Goal: Information Seeking & Learning: Learn about a topic

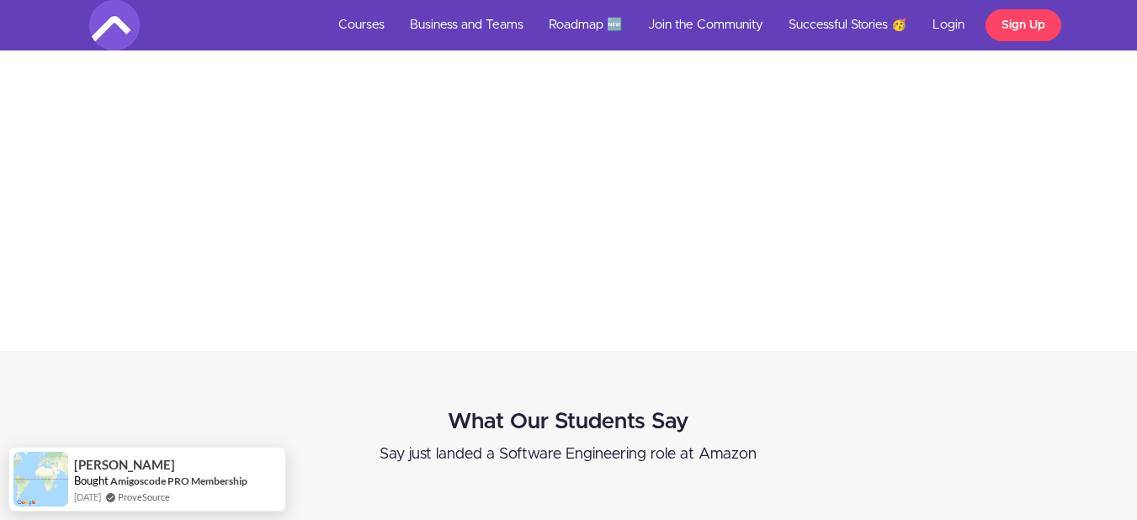
scroll to position [3704, 0]
click at [591, 23] on link "Roadmap 🆕" at bounding box center [585, 25] width 99 height 51
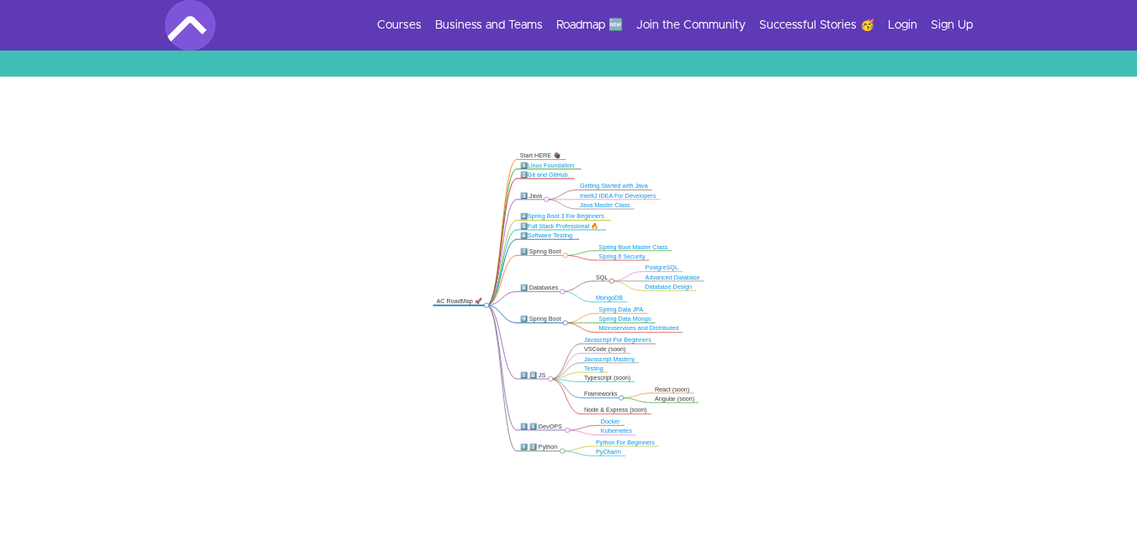
scroll to position [253, 0]
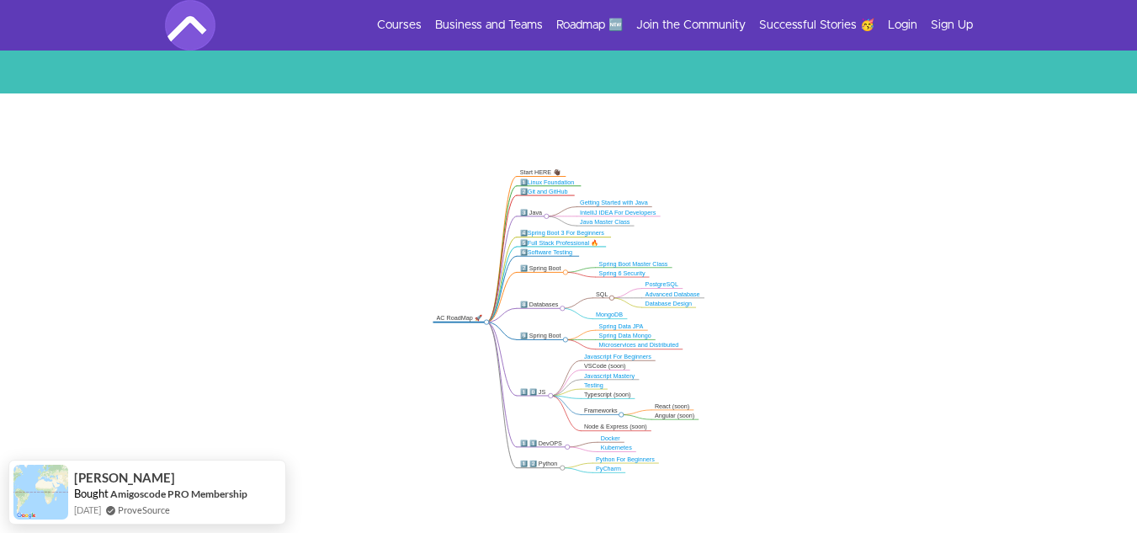
click at [608, 278] on icon ".markmap{font:300 16px/20px sans-serif}.markmap-link{fill:none}.markmap-node>ci…" at bounding box center [568, 321] width 1137 height 320
click at [598, 294] on div "SQL" at bounding box center [602, 294] width 13 height 8
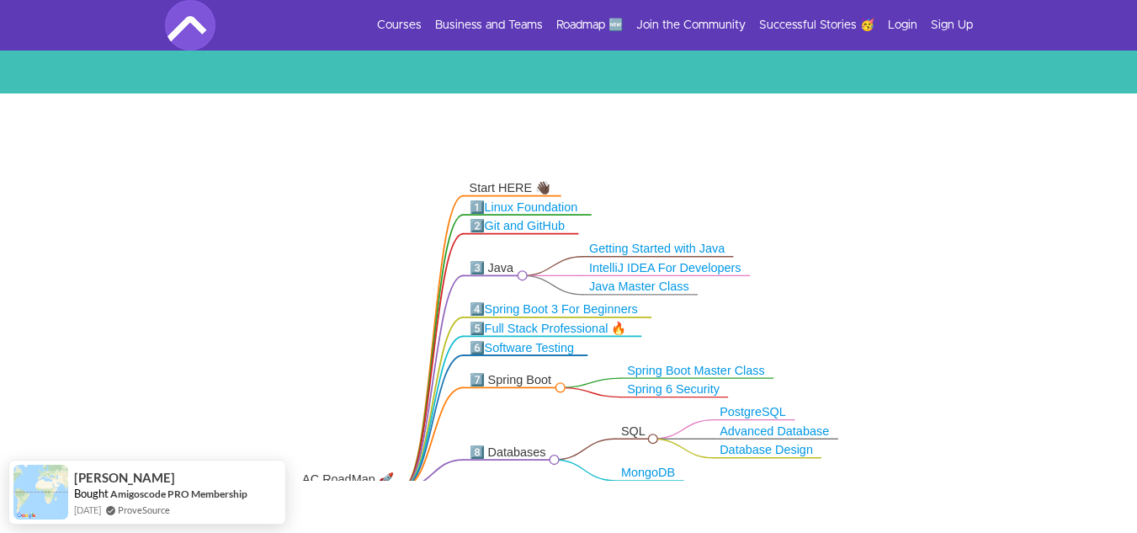
drag, startPoint x: 561, startPoint y: 237, endPoint x: 566, endPoint y: 396, distance: 160.0
click at [566, 396] on icon ".markmap{font:300 16px/20px sans-serif}.markmap-link{fill:none}.markmap-node>ci…" at bounding box center [568, 321] width 1137 height 320
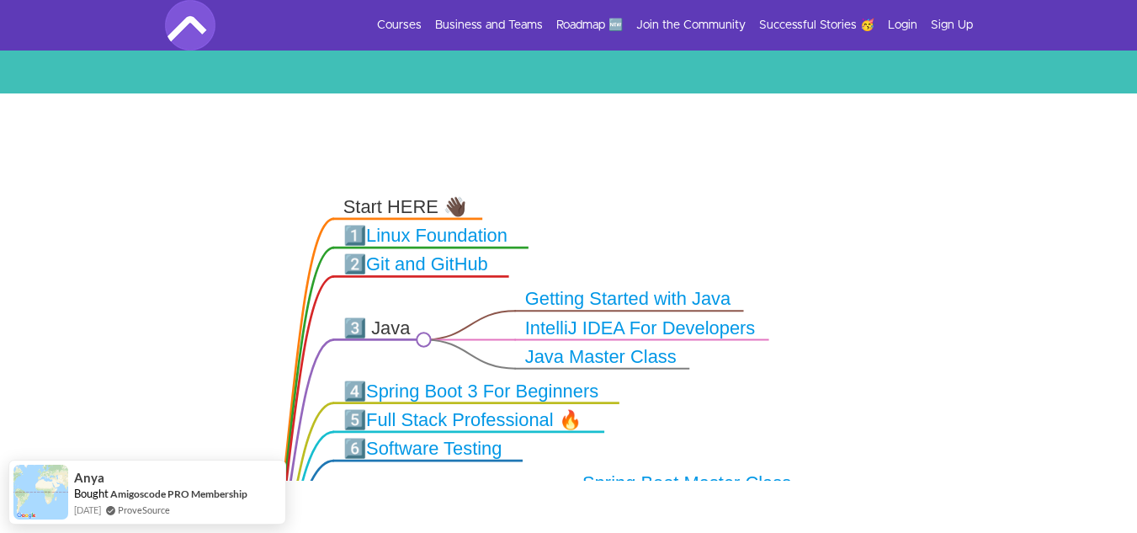
drag, startPoint x: 715, startPoint y: 291, endPoint x: 712, endPoint y: 377, distance: 85.9
click at [714, 381] on icon ".markmap{font:300 16px/20px sans-serif}.markmap-link{fill:none}.markmap-node>ci…" at bounding box center [568, 321] width 1137 height 320
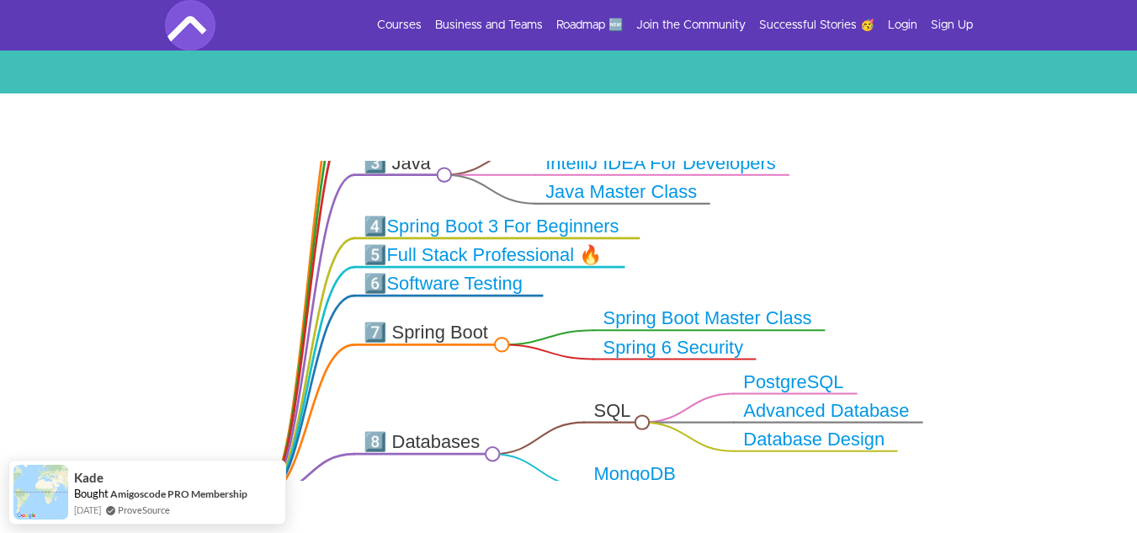
drag, startPoint x: 757, startPoint y: 423, endPoint x: 747, endPoint y: 279, distance: 144.2
click at [747, 279] on icon ".markmap{font:300 16px/20px sans-serif}.markmap-link{fill:none}.markmap-node>ci…" at bounding box center [568, 321] width 1137 height 320
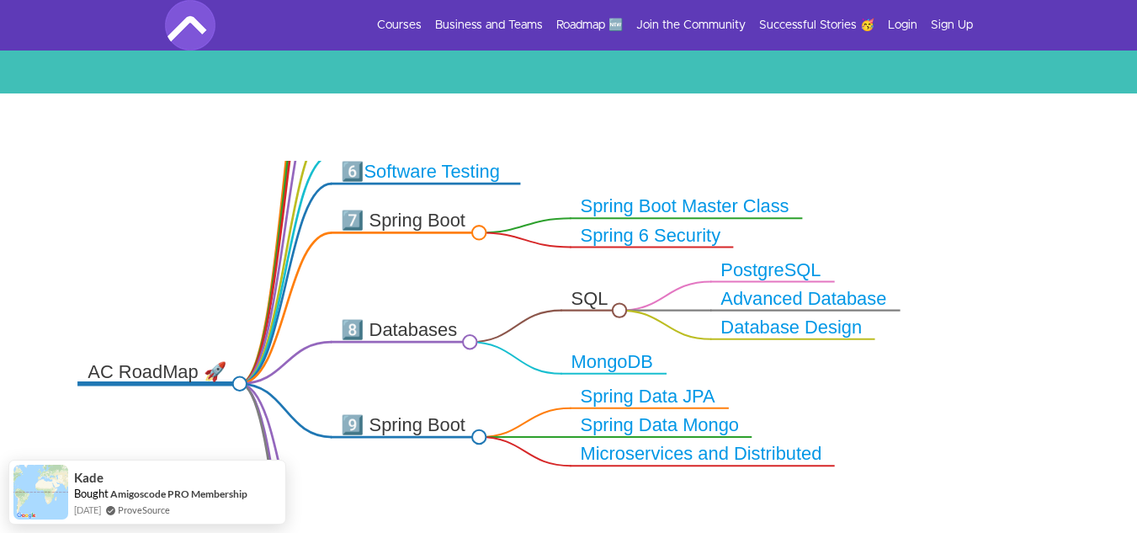
drag, startPoint x: 859, startPoint y: 365, endPoint x: 836, endPoint y: 253, distance: 114.2
click at [836, 253] on icon ".markmap{font:300 16px/20px sans-serif}.markmap-link{fill:none}.markmap-node>ci…" at bounding box center [568, 321] width 1137 height 320
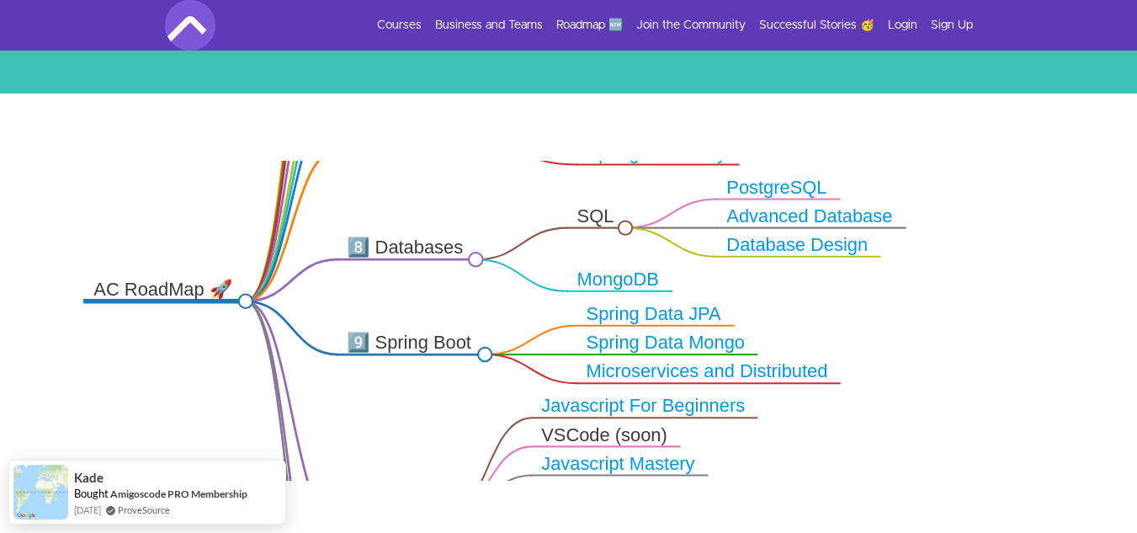
drag, startPoint x: 806, startPoint y: 378, endPoint x: 812, endPoint y: 295, distance: 82.7
click at [812, 295] on icon ".markmap{font:300 16px/20px sans-serif}.markmap-link{fill:none}.markmap-node>ci…" at bounding box center [568, 321] width 1137 height 320
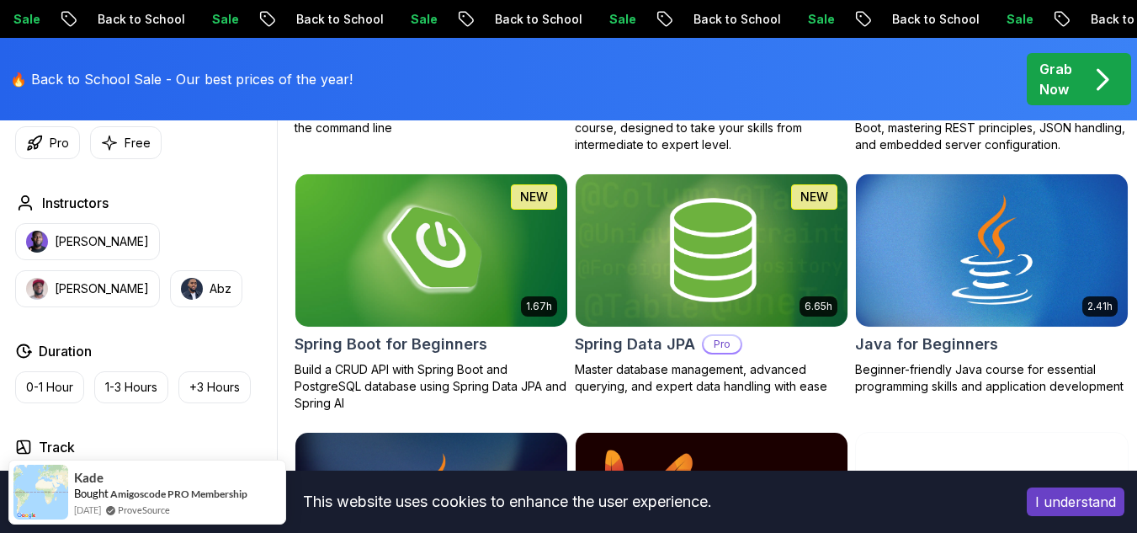
scroll to position [738, 0]
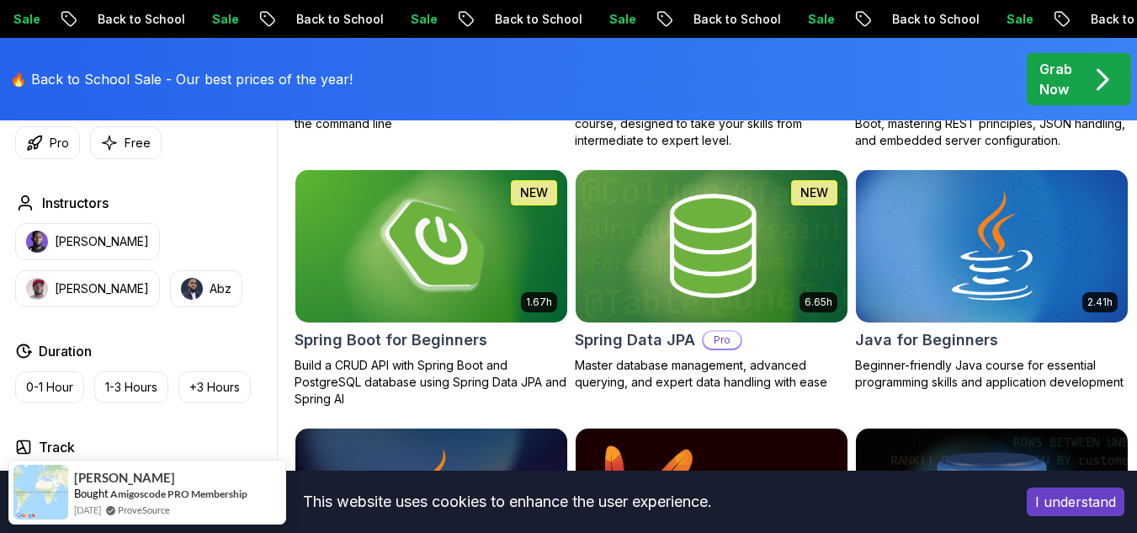
click at [463, 280] on img at bounding box center [431, 246] width 285 height 160
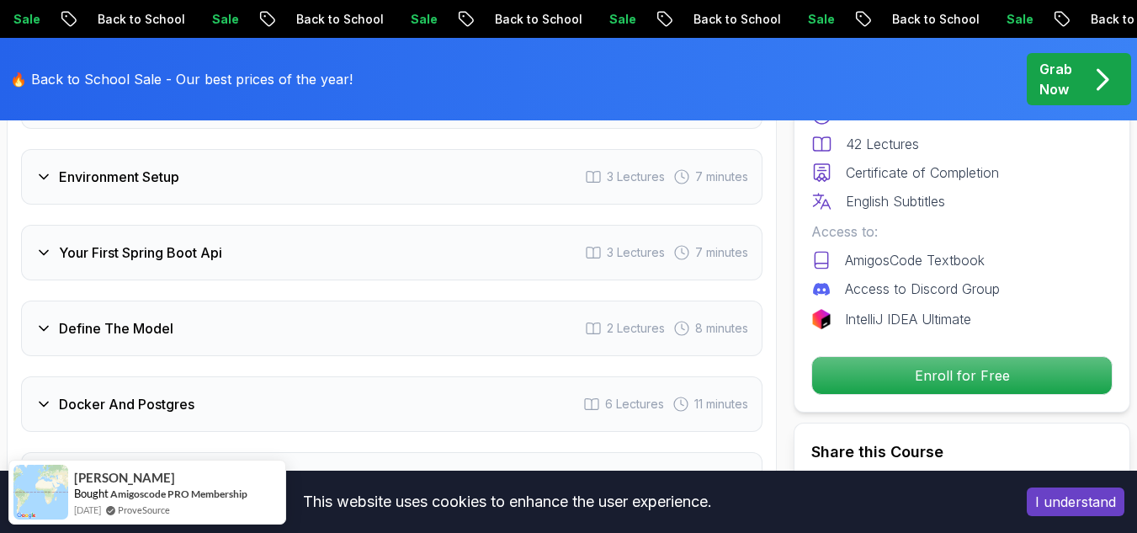
scroll to position [2609, 0]
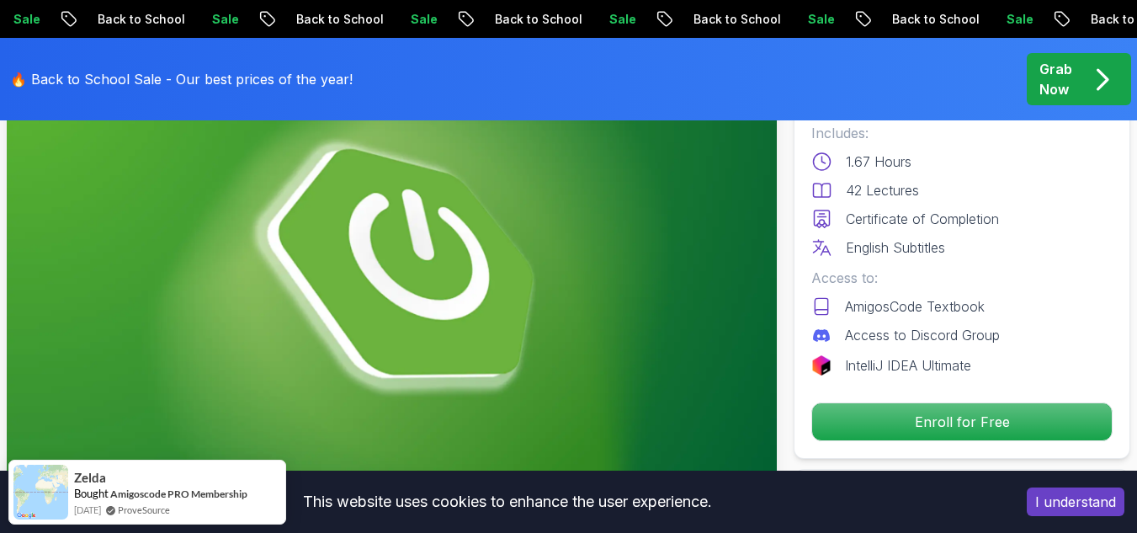
click at [410, 274] on img at bounding box center [392, 269] width 770 height 433
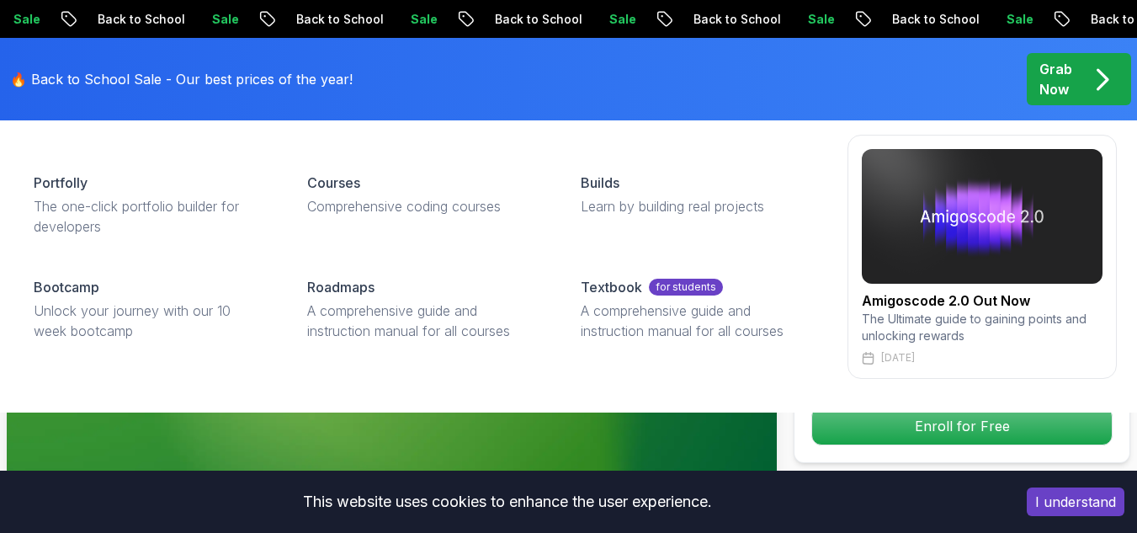
scroll to position [168, 0]
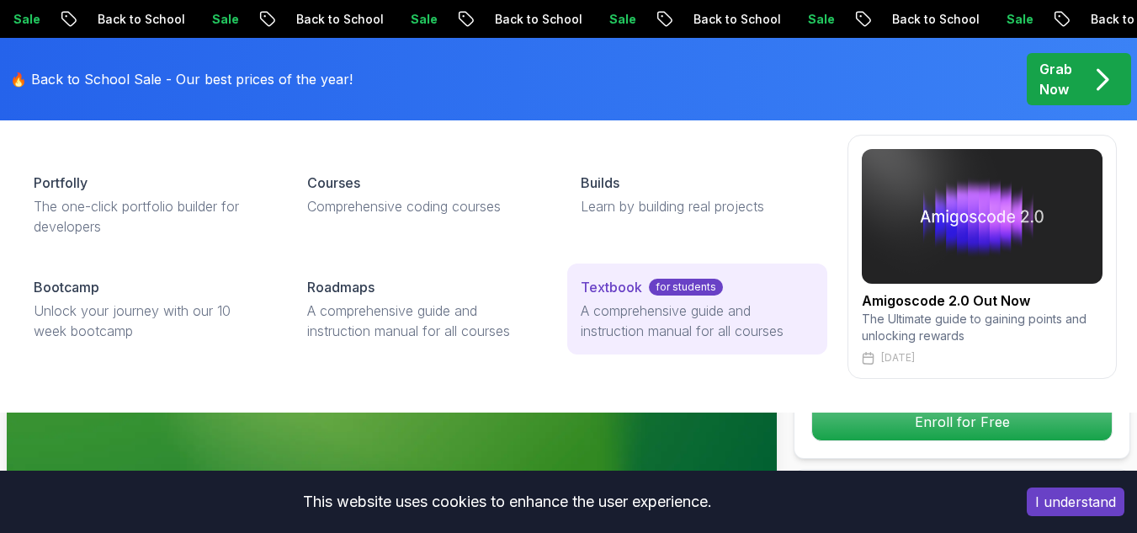
click at [598, 285] on p "Textbook" at bounding box center [611, 287] width 61 height 20
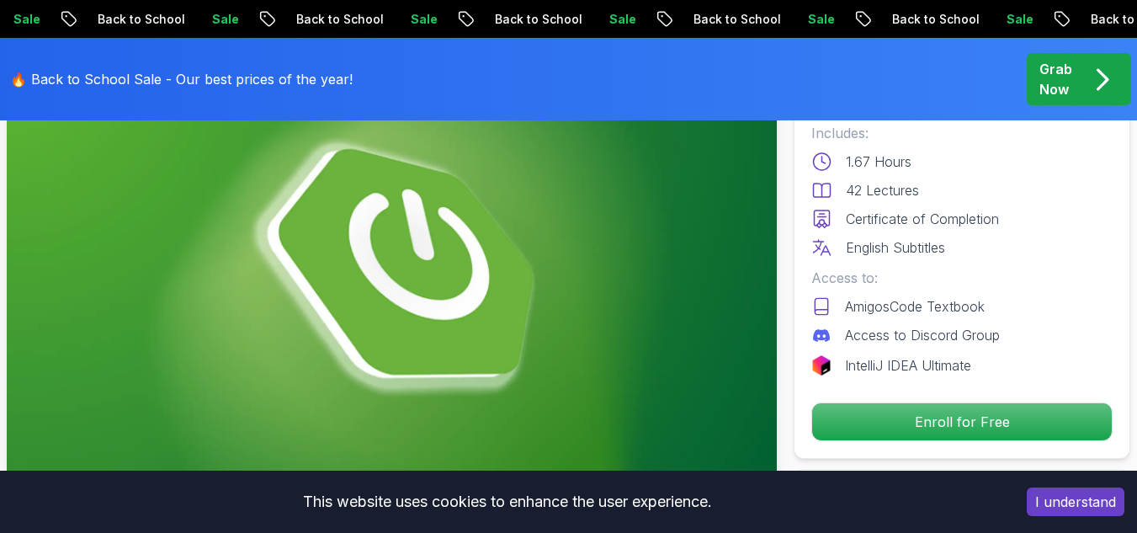
click at [514, 288] on img at bounding box center [392, 269] width 770 height 433
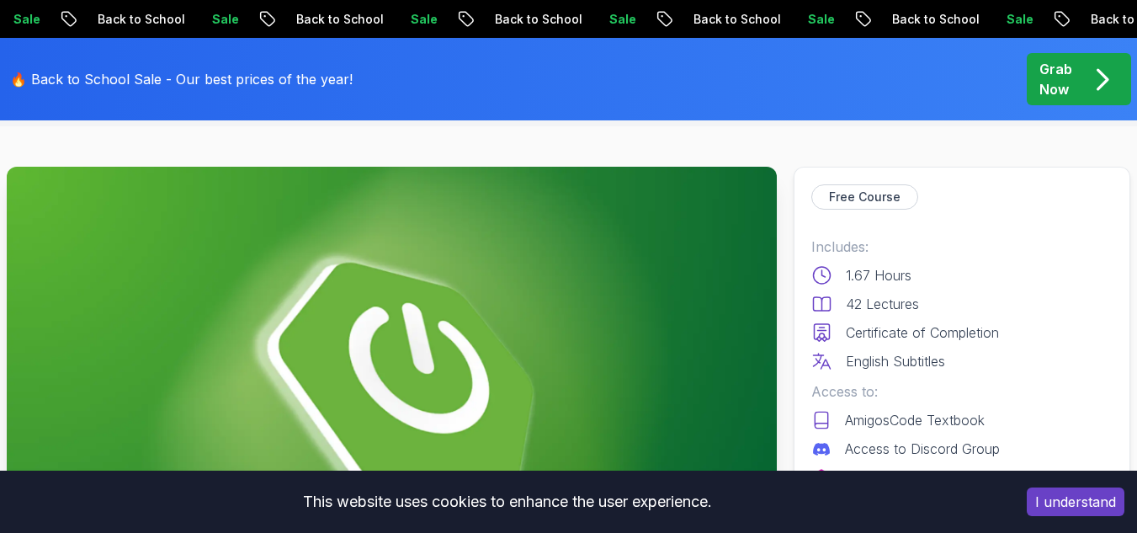
scroll to position [84, 0]
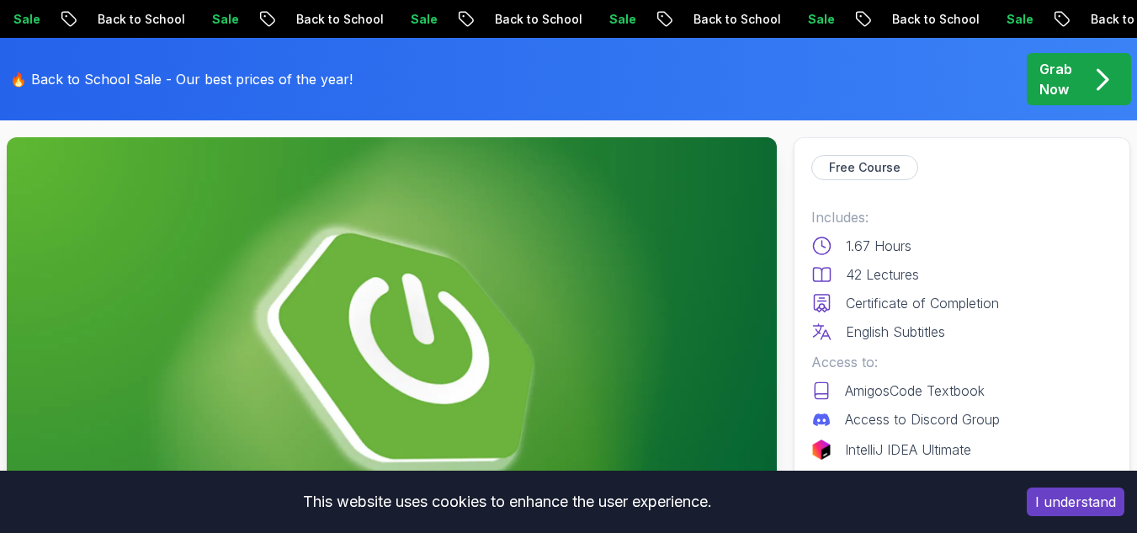
click at [825, 277] on icon at bounding box center [821, 274] width 21 height 20
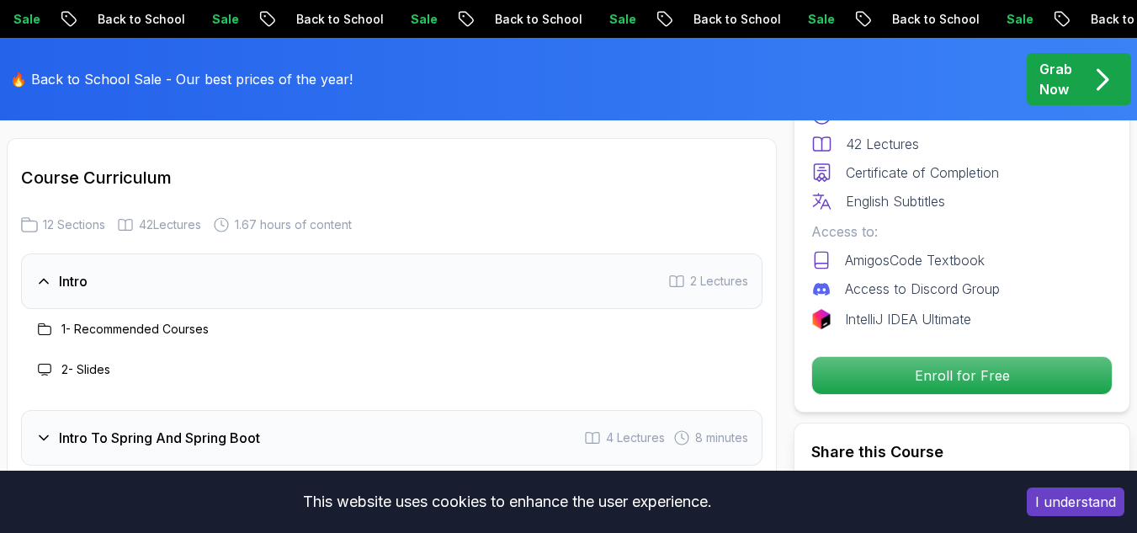
scroll to position [2441, 0]
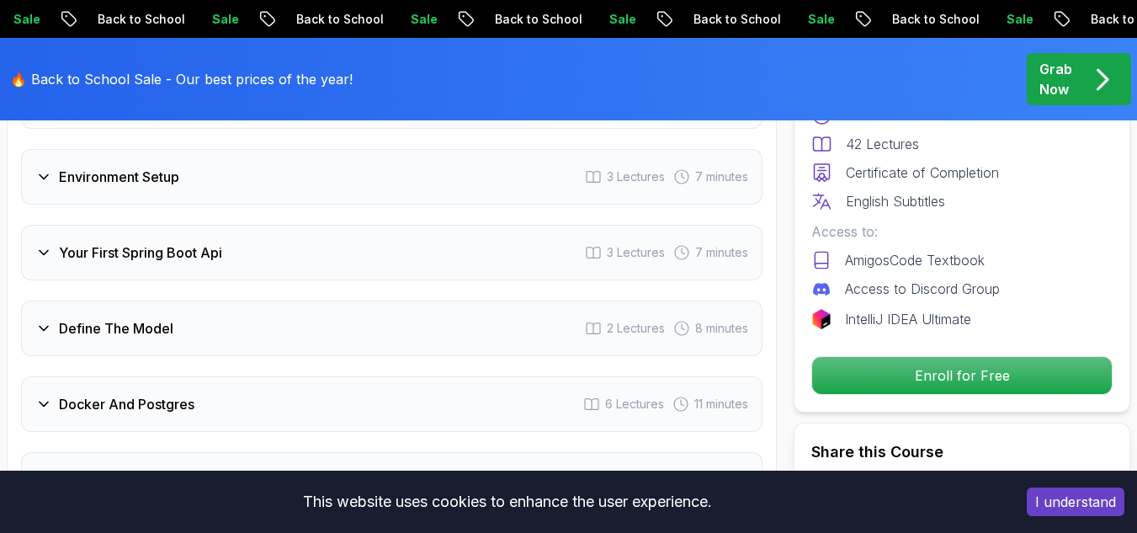
click at [88, 164] on div "Environment Setup 3 Lectures 7 minutes" at bounding box center [392, 177] width 742 height 56
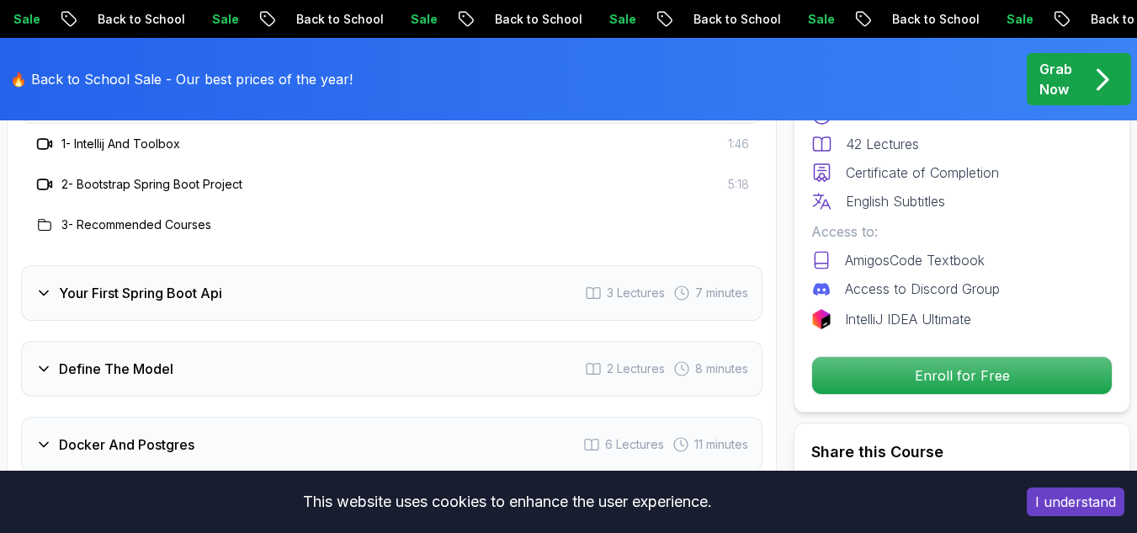
scroll to position [2357, 0]
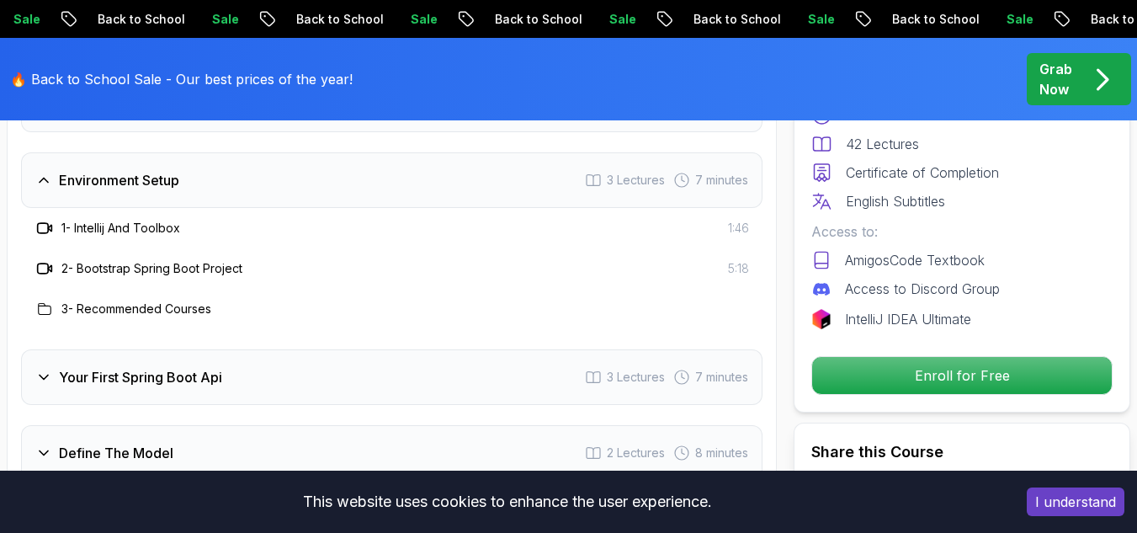
click at [46, 230] on icon at bounding box center [44, 228] width 17 height 17
click at [79, 276] on h3 "2 - Bootstrap Spring Boot Project" at bounding box center [151, 268] width 181 height 17
click at [39, 272] on icon at bounding box center [44, 268] width 17 height 17
click at [51, 308] on icon at bounding box center [45, 308] width 13 height 11
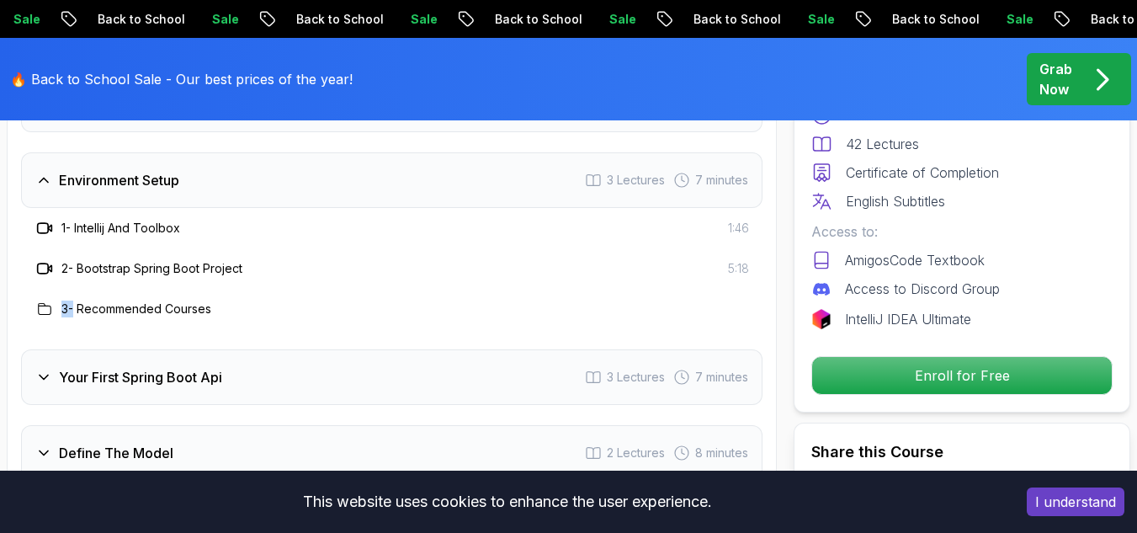
click at [74, 310] on h3 "3 - Recommended Courses" at bounding box center [136, 309] width 150 height 17
click at [113, 316] on h3 "3 - Recommended Courses" at bounding box center [136, 309] width 150 height 17
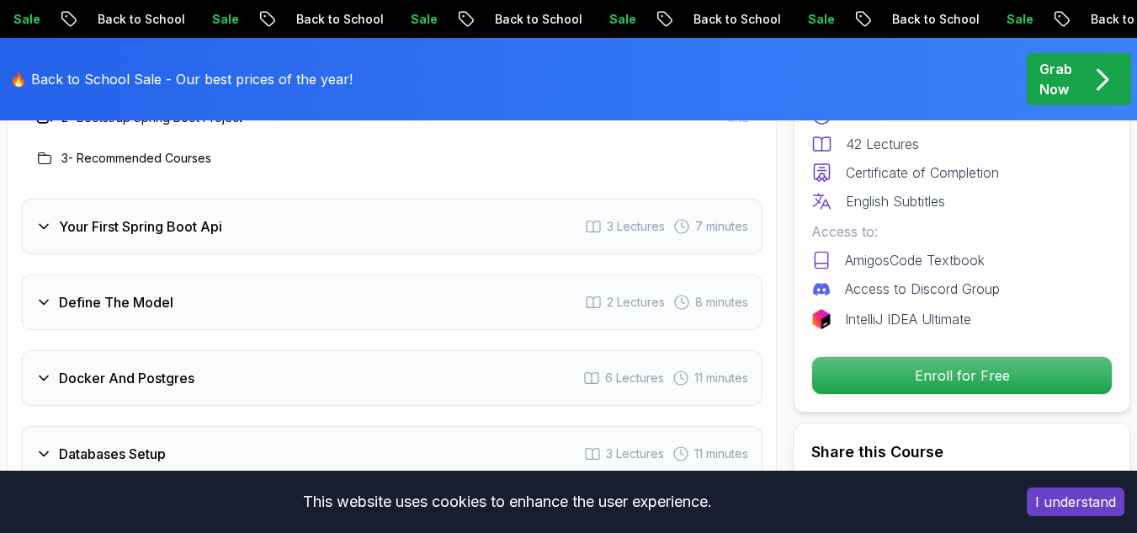
scroll to position [2525, 0]
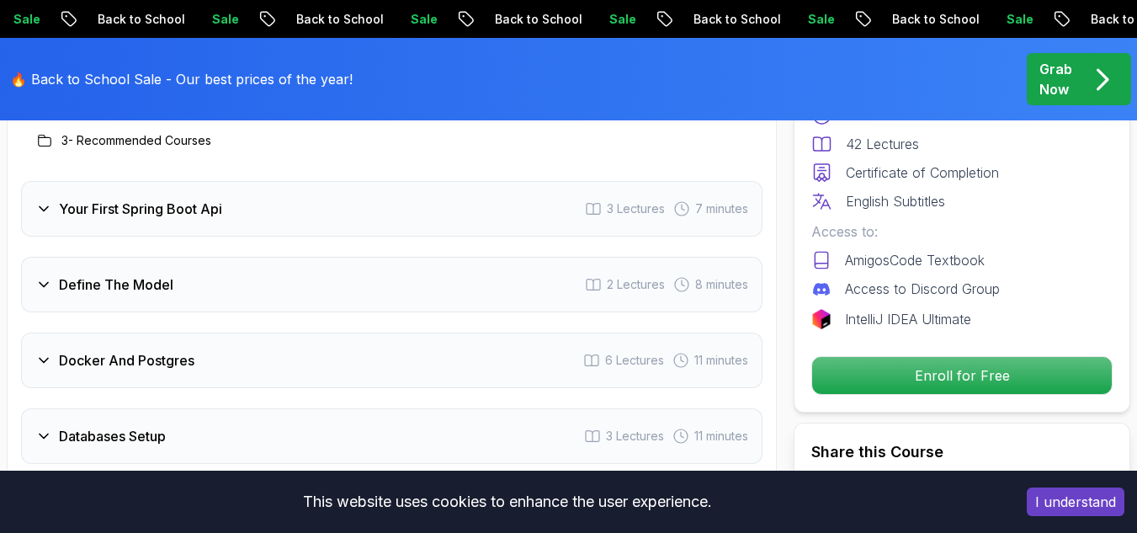
click at [45, 204] on icon at bounding box center [43, 208] width 17 height 17
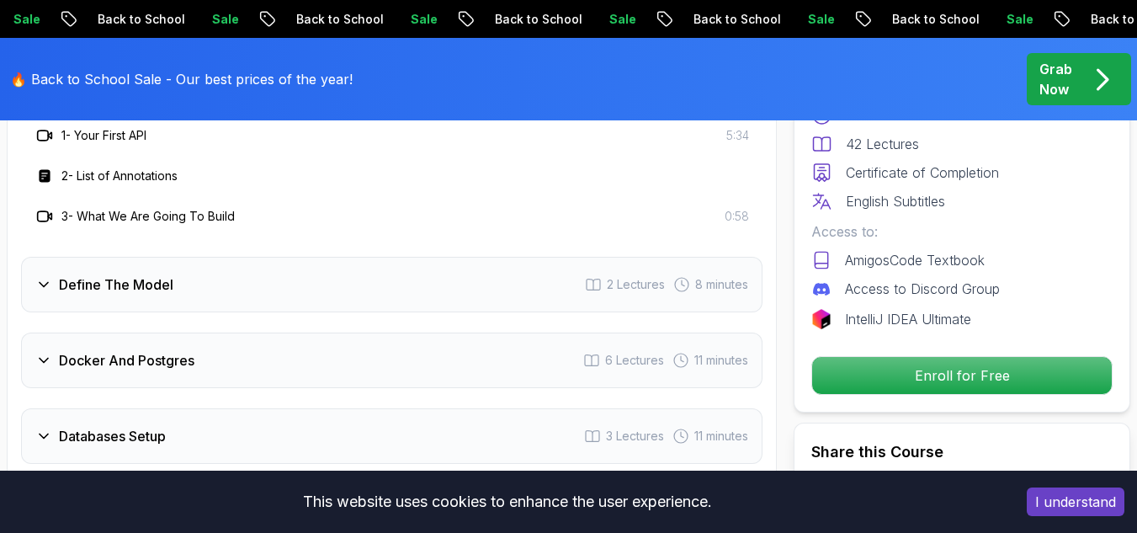
click at [98, 174] on h3 "2 - List of Annotations" at bounding box center [119, 176] width 116 height 17
click at [112, 140] on h3 "1 - Your First API" at bounding box center [103, 135] width 85 height 17
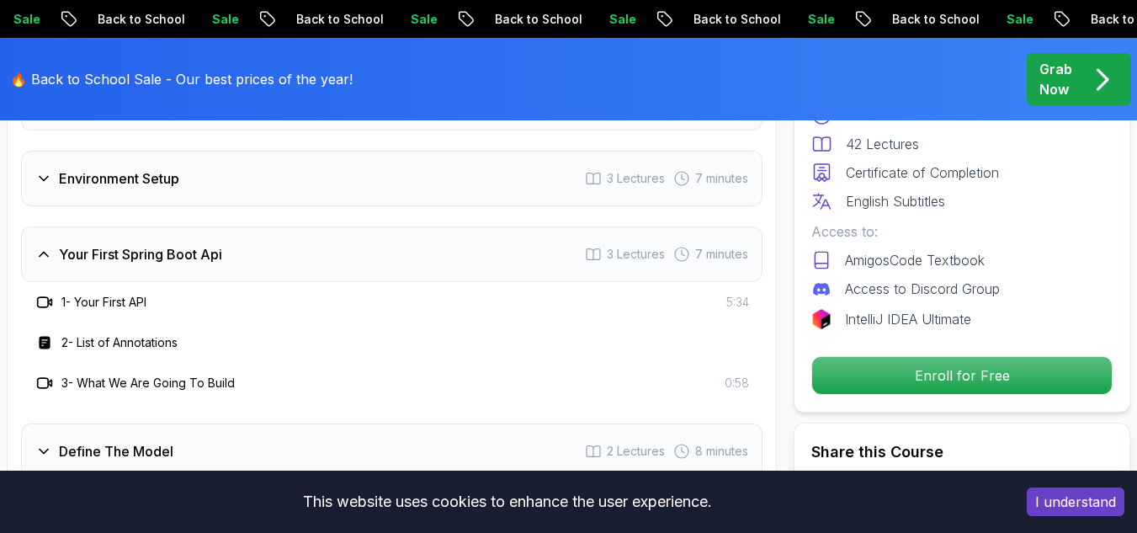
scroll to position [2357, 0]
click at [104, 308] on h3 "1 - Your First API" at bounding box center [103, 303] width 85 height 17
click at [607, 259] on span "3 Lectures" at bounding box center [636, 255] width 58 height 17
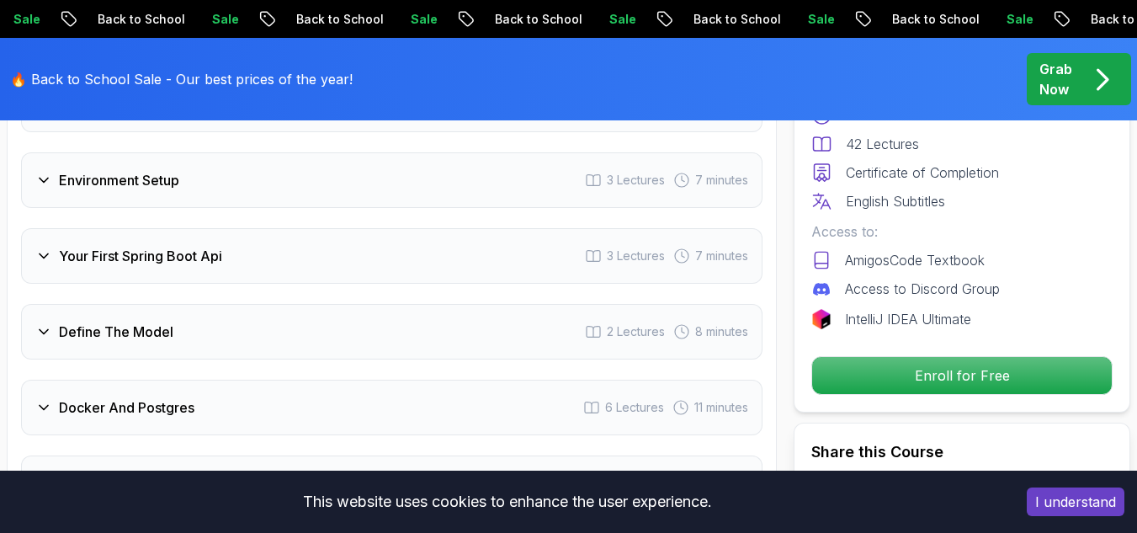
click at [607, 259] on span "3 Lectures" at bounding box center [636, 255] width 58 height 17
